Goal: Information Seeking & Learning: Find specific fact

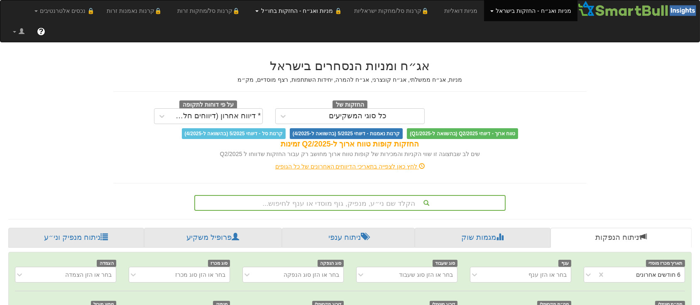
click at [283, 7] on link "🔒 מניות ואג״ח - החזקות בחו״ל" at bounding box center [298, 10] width 99 height 21
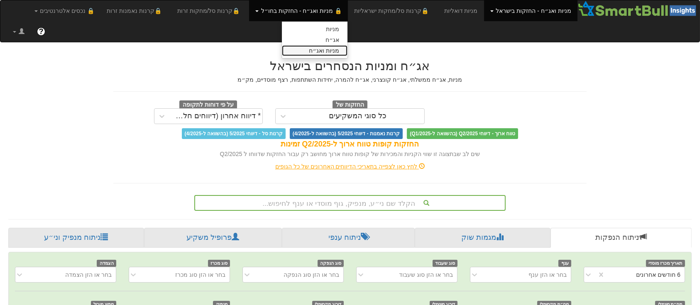
click at [346, 47] on link "מניות ואג״ח" at bounding box center [315, 50] width 66 height 11
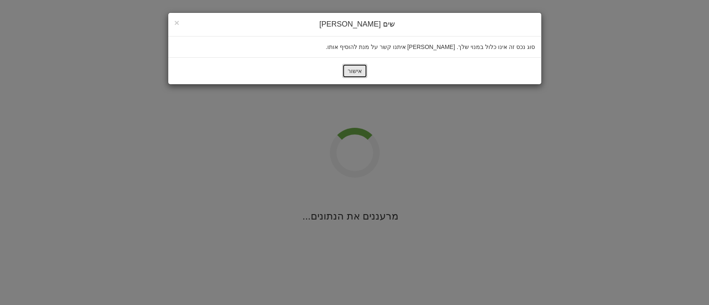
click at [352, 67] on button "אישור" at bounding box center [354, 71] width 25 height 14
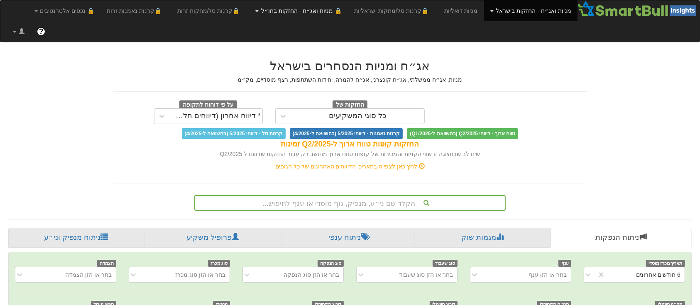
click at [277, 15] on link "🔒 מניות ואג״ח - החזקות בחו״ל" at bounding box center [298, 10] width 99 height 21
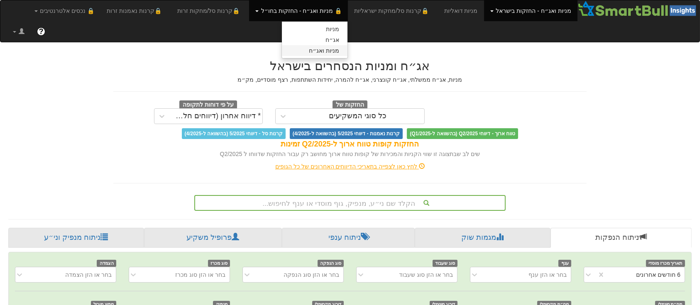
scroll to position [0, 1604]
click at [348, 39] on link "אג״ח" at bounding box center [315, 39] width 66 height 11
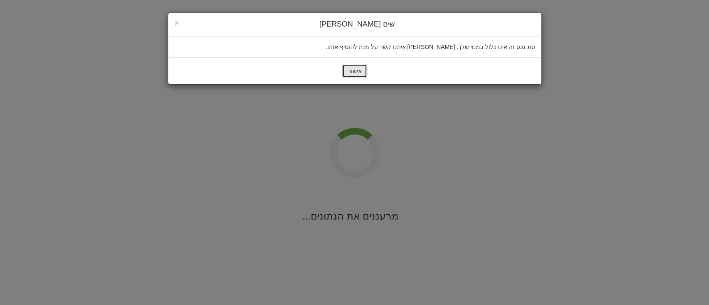
click at [361, 67] on button "אישור" at bounding box center [354, 71] width 25 height 14
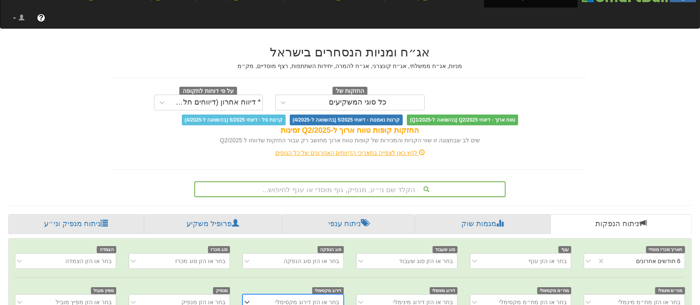
click at [382, 181] on div "הקלד שם ני״ע, מנפיק, גוף מוסדי או ענף לחיפוש..." at bounding box center [349, 189] width 311 height 16
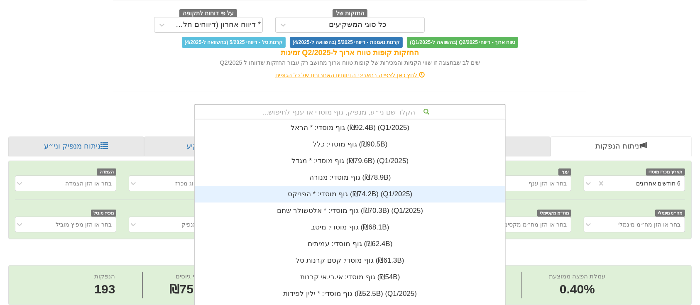
scroll to position [207, 0]
click at [382, 186] on div "גוף מוסדי: * ‏הפניקס ‎(₪74.2B)‎ (Q1/2025)" at bounding box center [350, 194] width 311 height 17
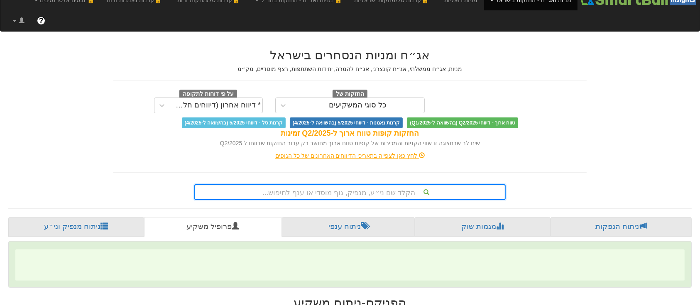
scroll to position [91, 0]
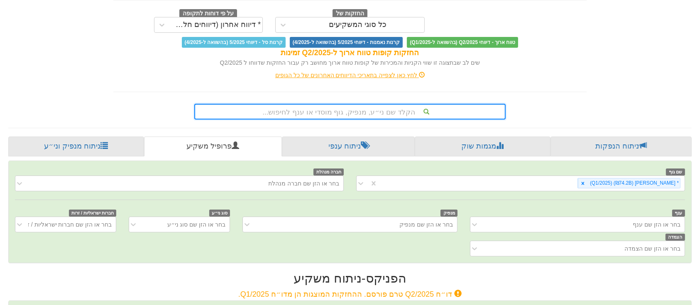
type input "א"
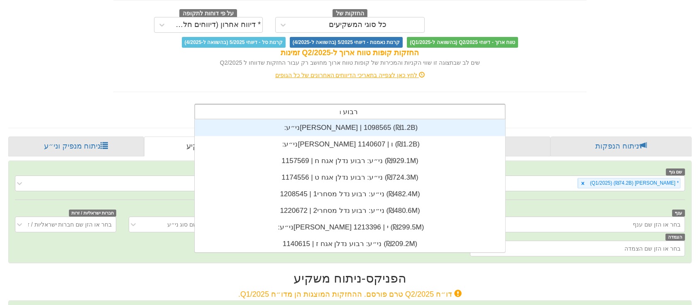
scroll to position [133, 0]
type input "רבוע נדל"
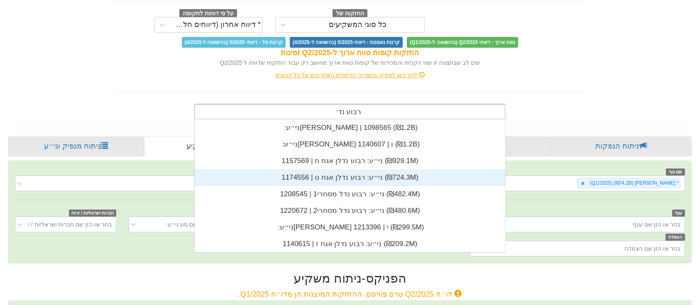
click at [389, 169] on div "ני״ע: ‏רבוע נדלן אגח ט | 1174556 ‎(₪724.3M)‎" at bounding box center [350, 177] width 311 height 17
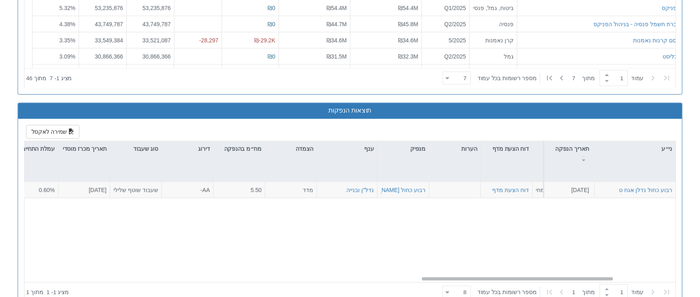
scroll to position [0, 1604]
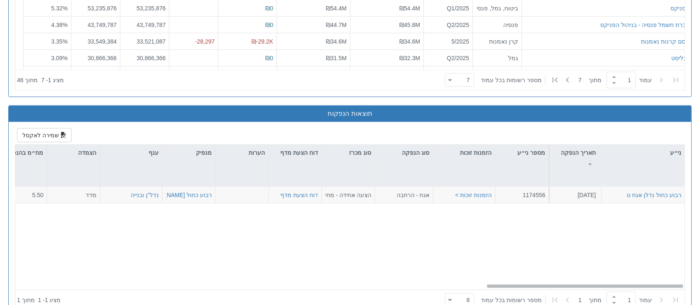
drag, startPoint x: 566, startPoint y: 264, endPoint x: 619, endPoint y: 231, distance: 62.7
click at [619, 231] on div "רבוע כחול נדלן אגח ט 4.9.2025 1174556 הזמנות זוכות > אגח - הרחבה הצעה אחידה - מ…" at bounding box center [349, 238] width 669 height 103
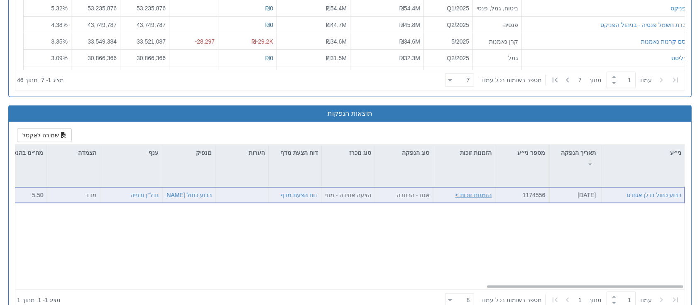
click at [472, 191] on button "הזמנות זוכות >" at bounding box center [473, 195] width 37 height 8
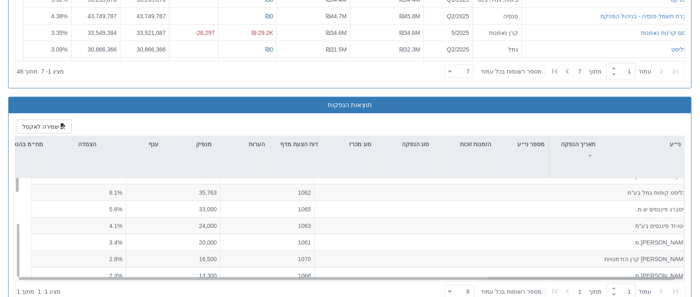
scroll to position [0, 0]
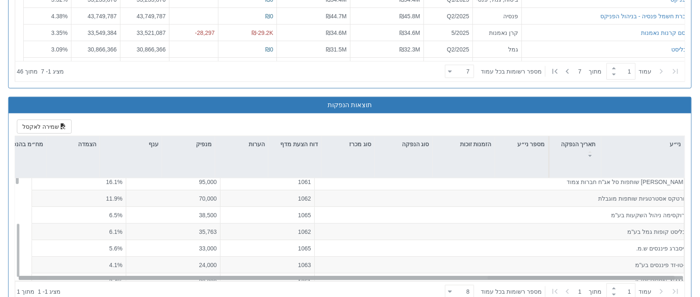
drag, startPoint x: 549, startPoint y: 253, endPoint x: 502, endPoint y: 255, distance: 46.9
click at [502, 255] on div "רבוע כחול נדלן אגח ט 4.9.2025 1174556 הזמנות זוכות > אגח - הרחבה הצעה אחידה - מ…" at bounding box center [349, 229] width 669 height 103
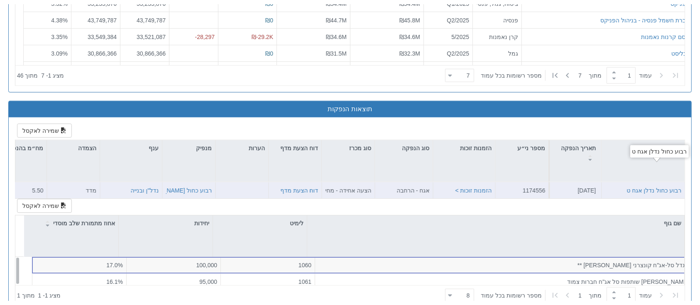
scroll to position [925, 0]
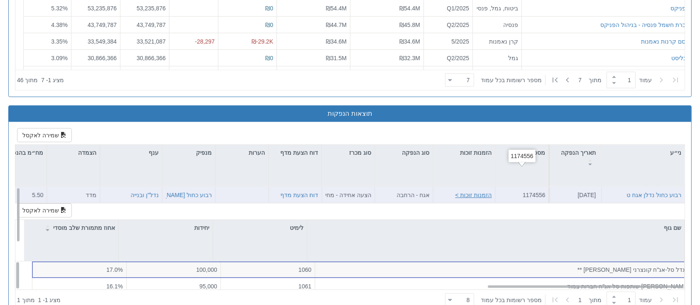
click at [475, 191] on button "הזמנות זוכות >" at bounding box center [473, 195] width 37 height 8
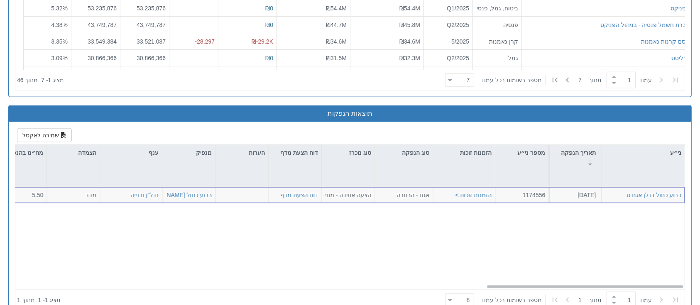
click at [465, 223] on div "רבוע כחול נדלן אגח ט 4.9.2025 1174556 הזמנות זוכות > אגח - הרחבה הצעה אחידה - מ…" at bounding box center [354, 238] width 678 height 103
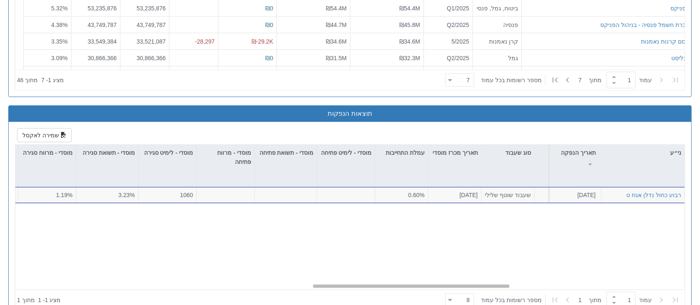
scroll to position [0, 1010]
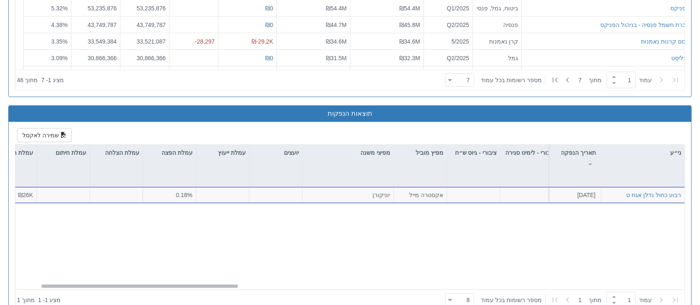
drag, startPoint x: 523, startPoint y: 265, endPoint x: 64, endPoint y: 259, distance: 459.7
click at [75, 266] on div "רבוע כחול נדלן אגח ט 4.9.2025 1174556 הזמנות זוכות > אגח - הרחבה הצעה אחידה - מ…" at bounding box center [349, 238] width 669 height 103
